Goal: Task Accomplishment & Management: Use online tool/utility

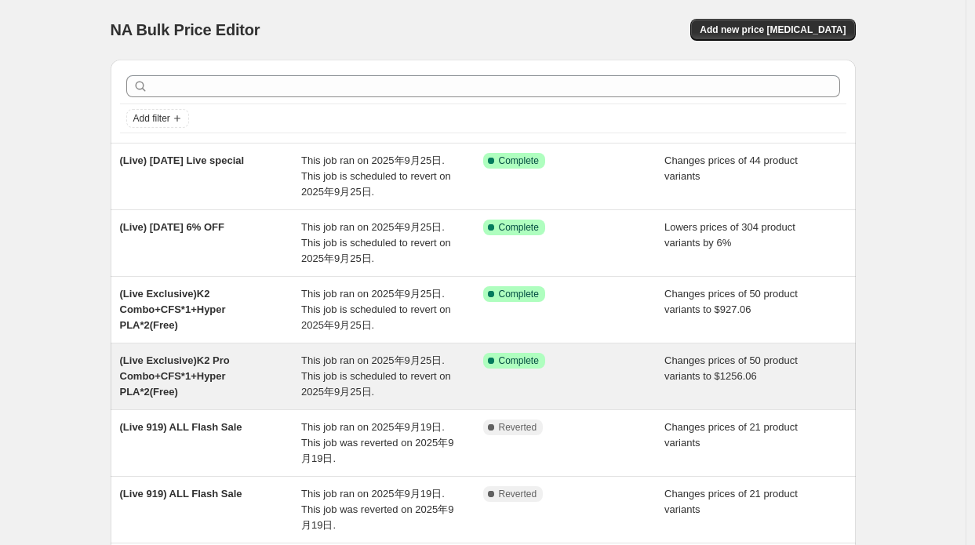
click at [396, 370] on span "This job ran on 2025年9月25日. This job is scheduled to revert on 2025年9月25日." at bounding box center [376, 376] width 150 height 43
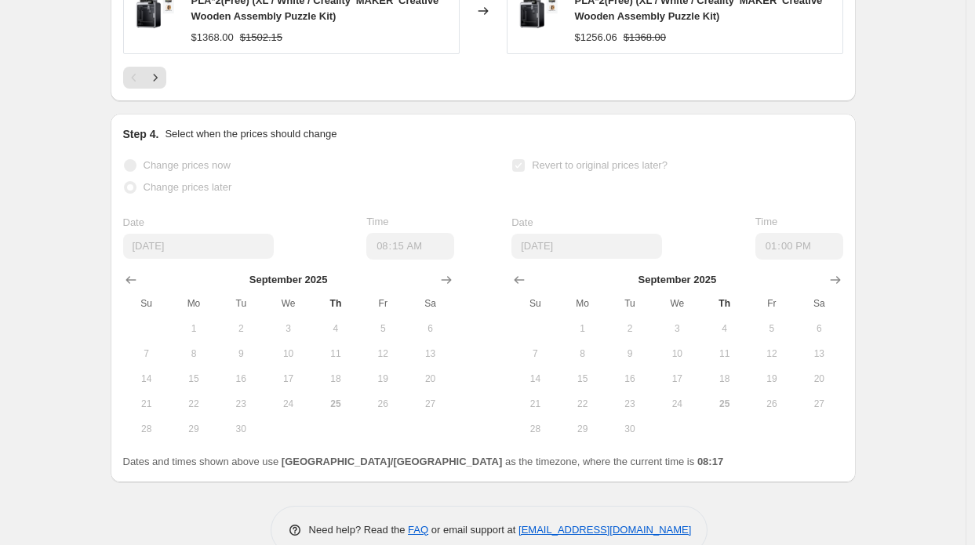
scroll to position [1265, 0]
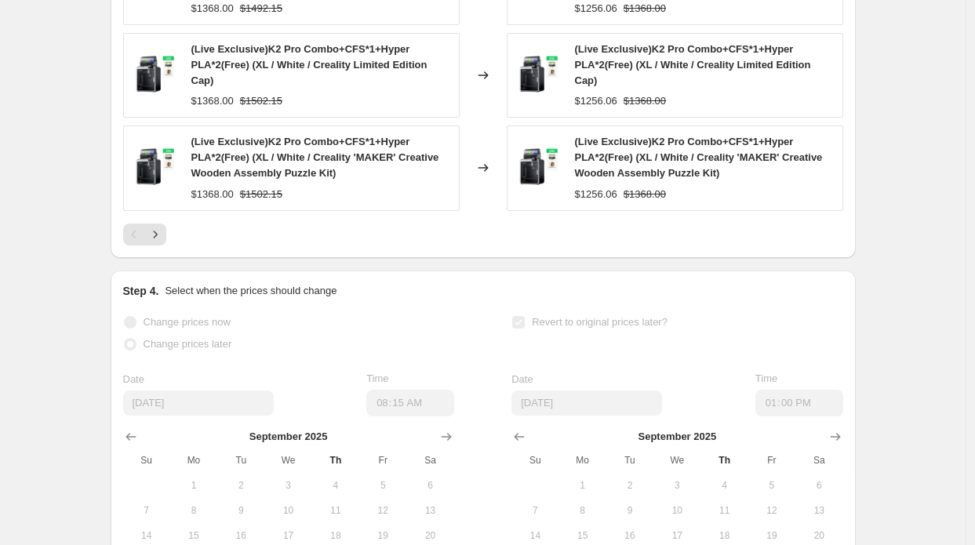
drag, startPoint x: 311, startPoint y: 366, endPoint x: 245, endPoint y: 322, distance: 79.4
click at [311, 371] on div "Date [DATE] Time 08:15" at bounding box center [288, 393] width 331 height 45
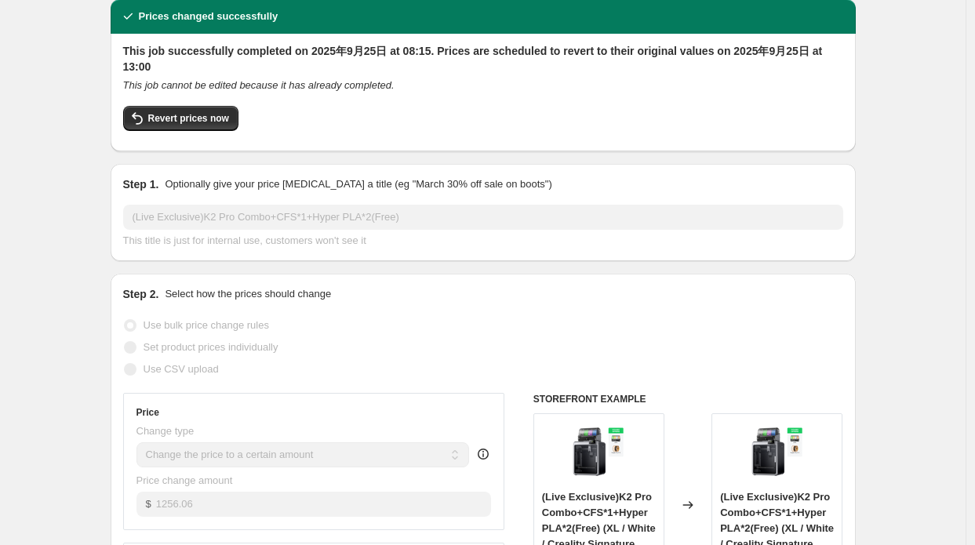
scroll to position [0, 0]
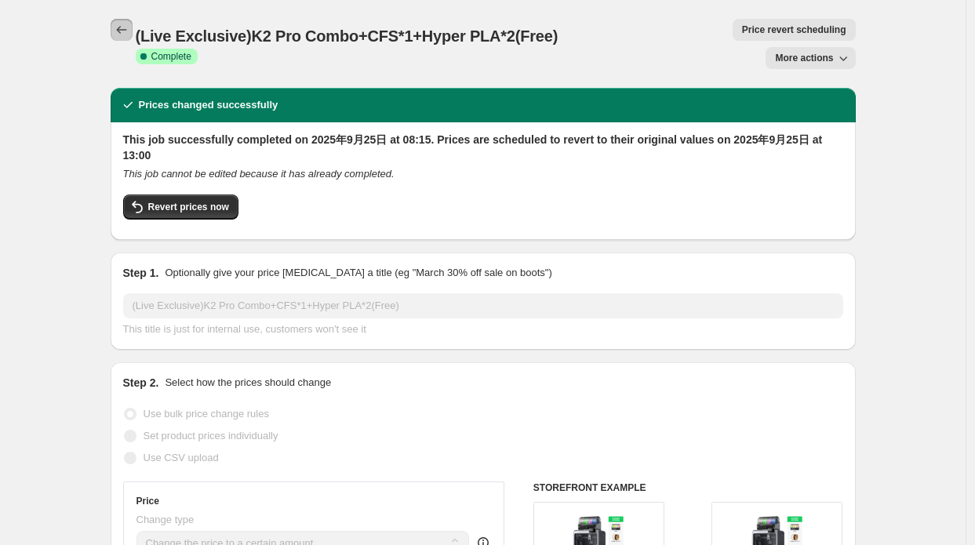
click at [128, 20] on button "Price change jobs" at bounding box center [122, 30] width 22 height 22
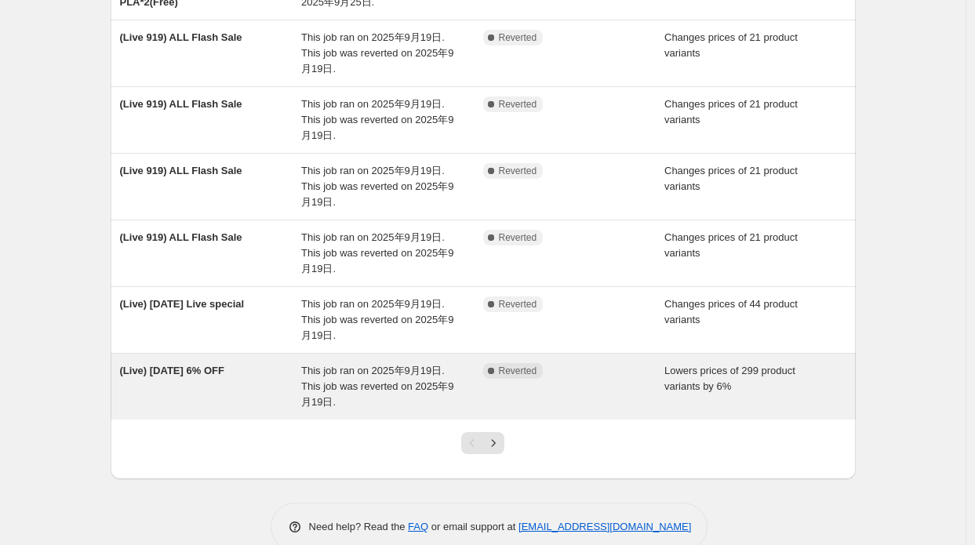
scroll to position [416, 0]
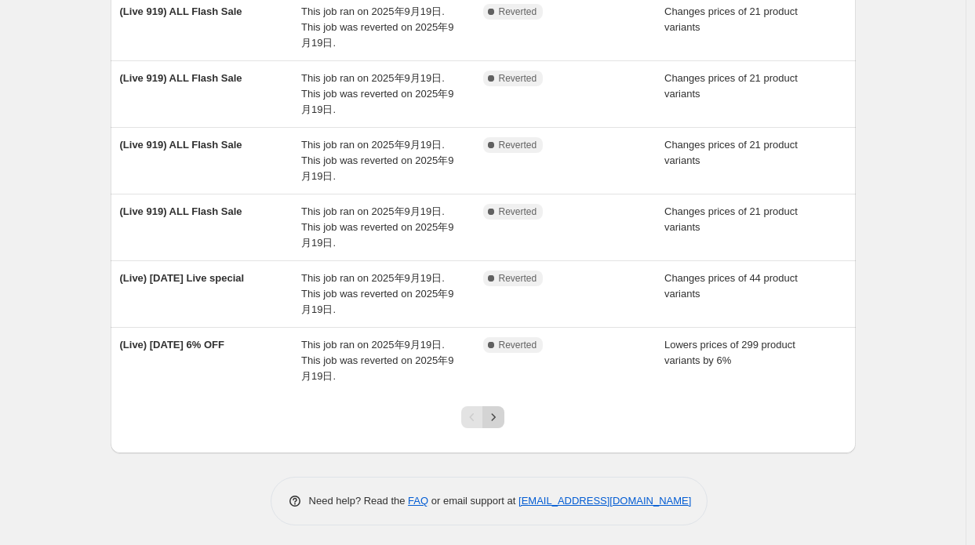
click at [504, 414] on button "Next" at bounding box center [493, 417] width 22 height 22
click at [476, 412] on icon "Previous" at bounding box center [472, 417] width 16 height 16
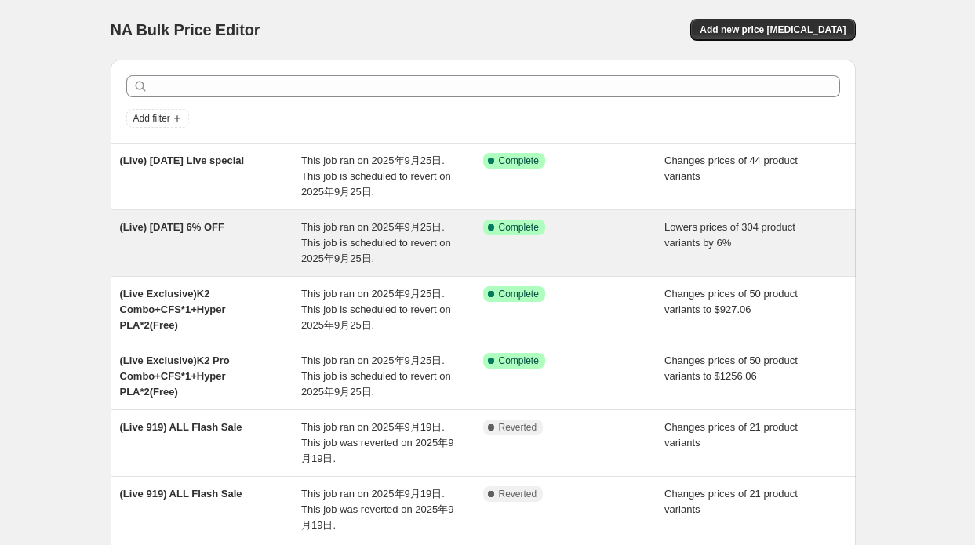
click at [213, 248] on div "(Live) Sep 25 6% OFF" at bounding box center [211, 243] width 182 height 47
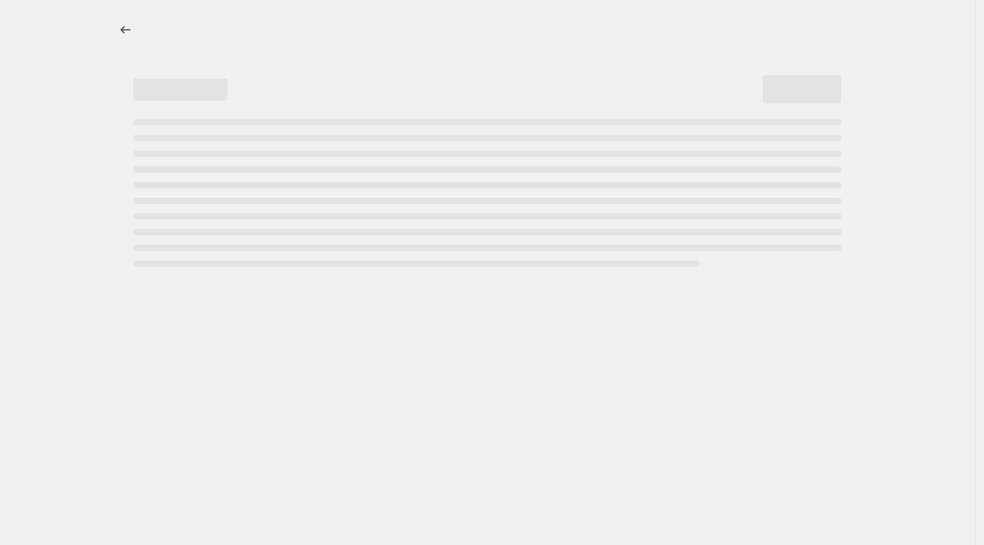
select select "percentage"
select select "collection"
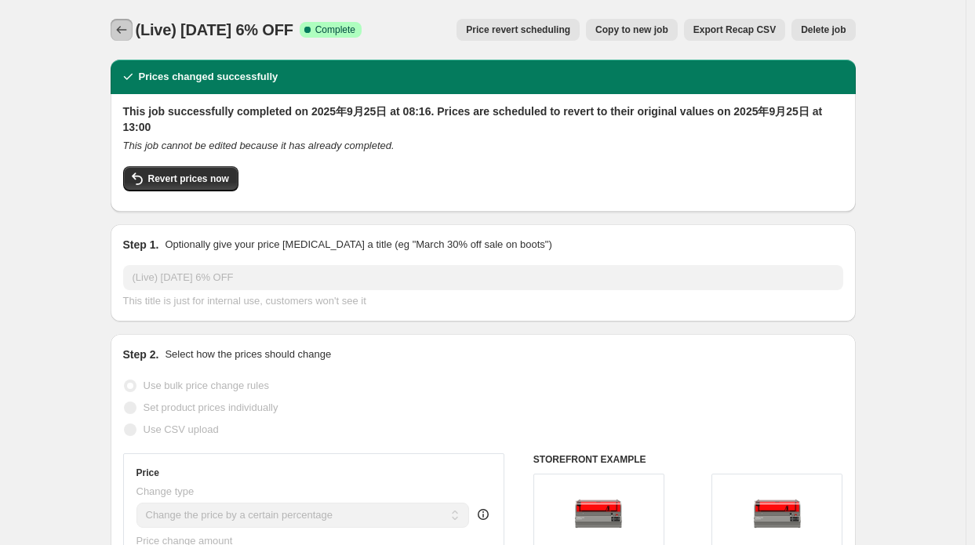
click at [124, 24] on icon "Price change jobs" at bounding box center [122, 30] width 16 height 16
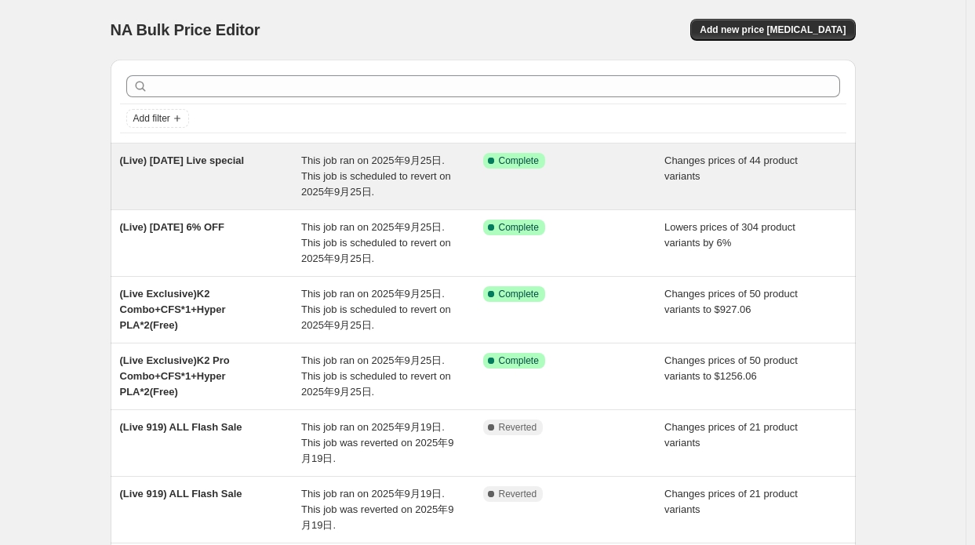
click at [328, 184] on div "This job ran on 2025年9月25日. This job is scheduled to revert on 2025年9月25日." at bounding box center [392, 176] width 182 height 47
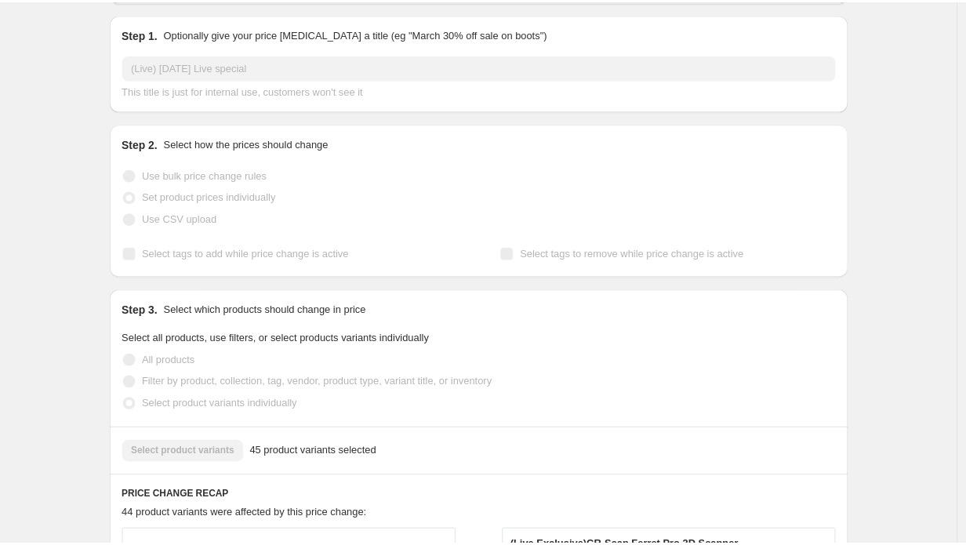
scroll to position [157, 0]
